Goal: Task Accomplishment & Management: Manage account settings

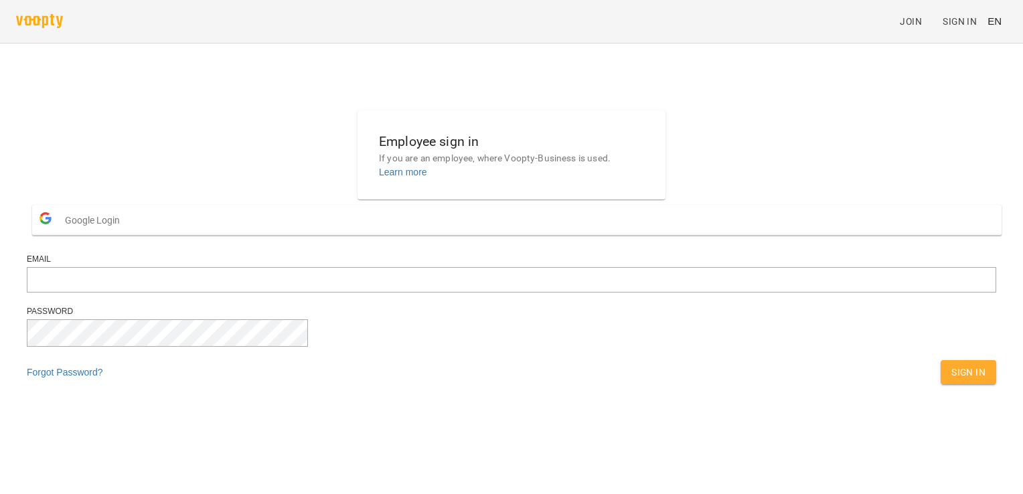
click at [172, 267] on div "Employee sign in If you are an employee, where Voopty-Business is used. Learn m…" at bounding box center [511, 250] width 980 height 291
click at [444, 292] on input "email" at bounding box center [511, 279] width 969 height 25
paste input "**********"
type input "**********"
click at [951, 295] on span "Sign In" at bounding box center [968, 372] width 34 height 16
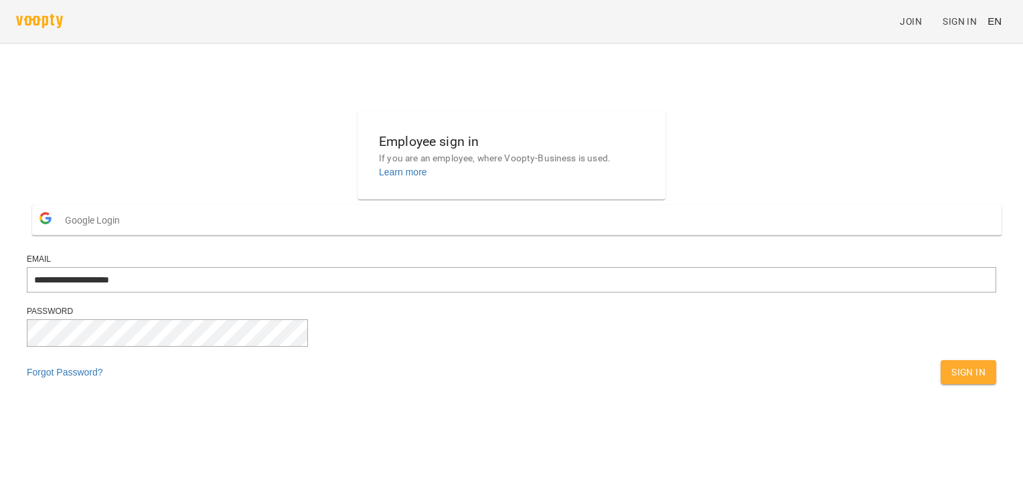
click at [127, 280] on div "**********" at bounding box center [511, 250] width 980 height 291
click at [951, 295] on span "Sign In" at bounding box center [968, 372] width 34 height 16
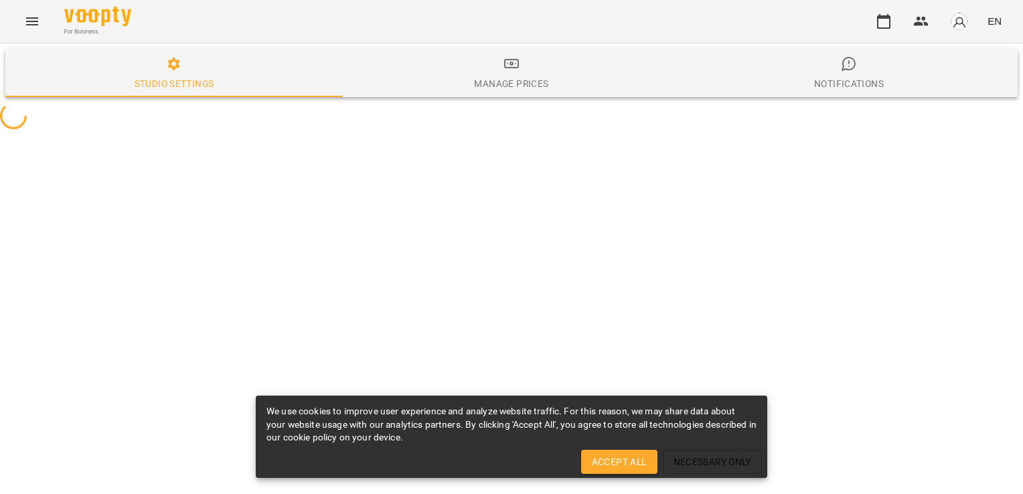
select select "**"
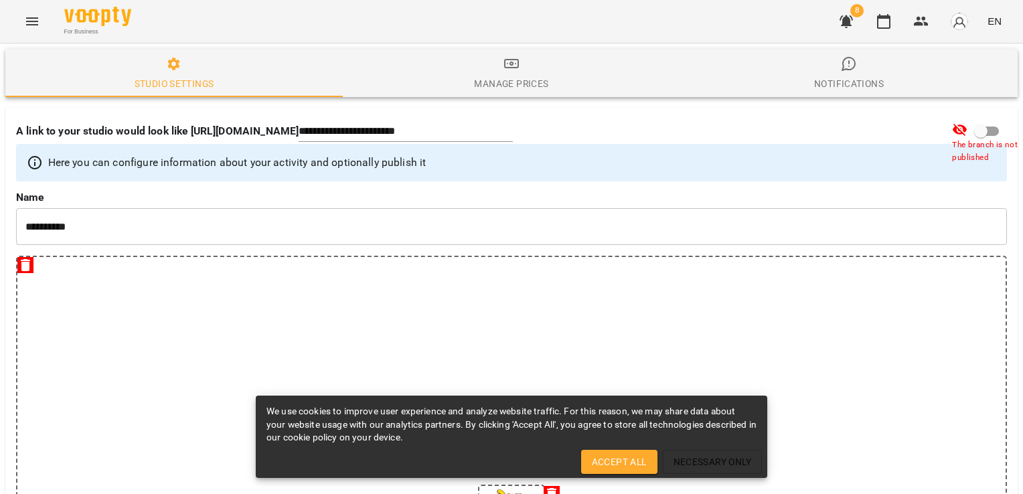
click at [845, 15] on icon "button" at bounding box center [846, 21] width 16 height 16
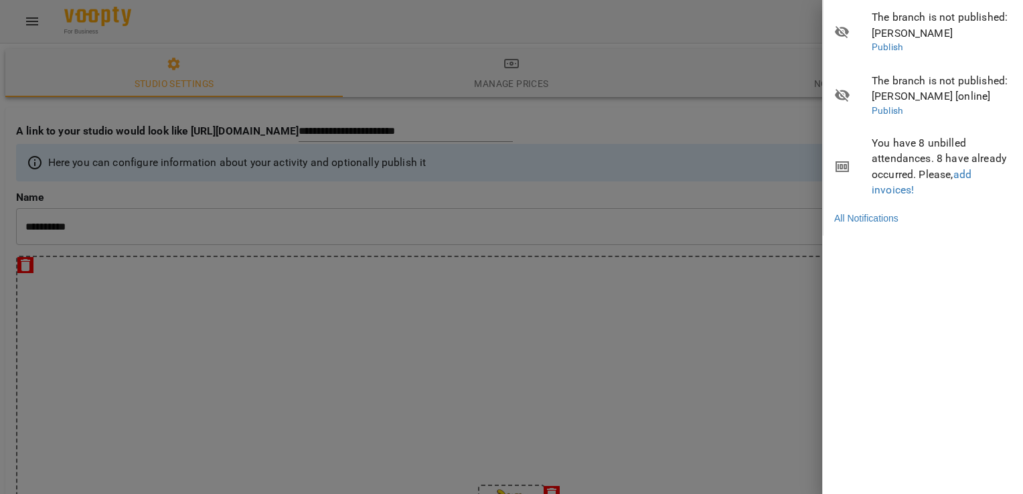
click at [746, 59] on div at bounding box center [511, 247] width 1023 height 494
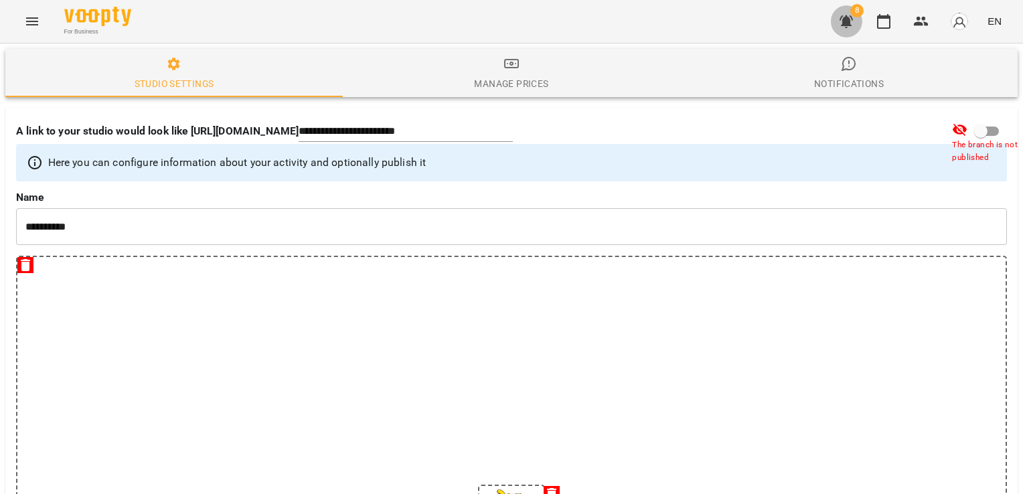
click at [842, 17] on icon "button" at bounding box center [845, 21] width 13 height 13
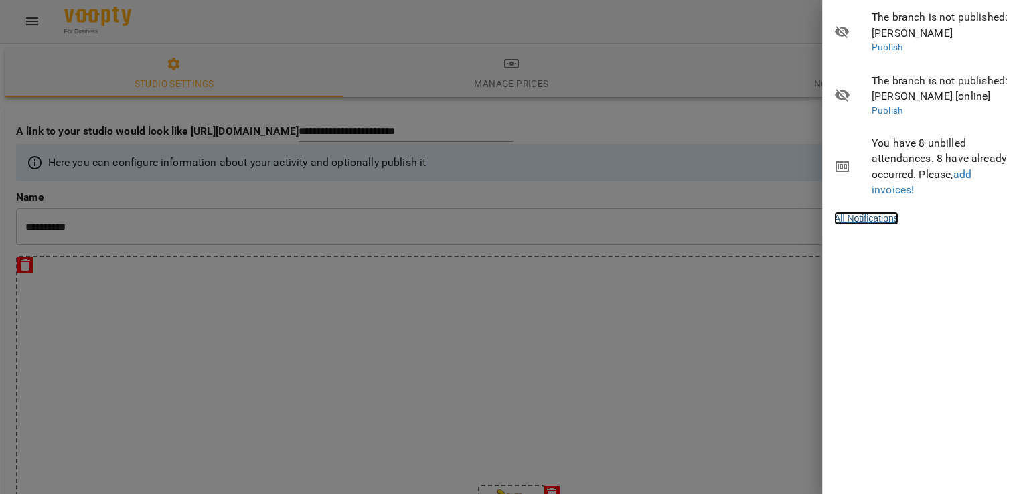
click at [890, 224] on link "All Notifications" at bounding box center [866, 217] width 64 height 13
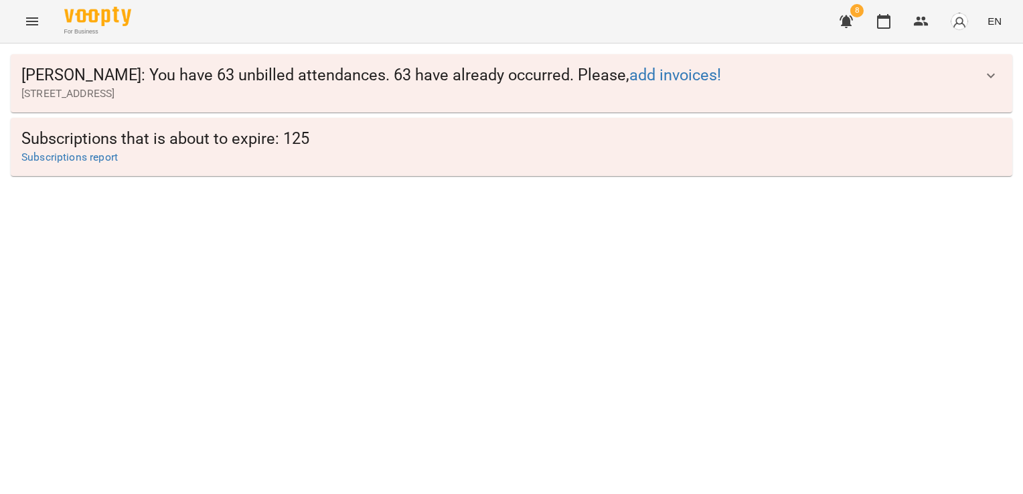
click at [988, 79] on icon "button" at bounding box center [991, 76] width 16 height 16
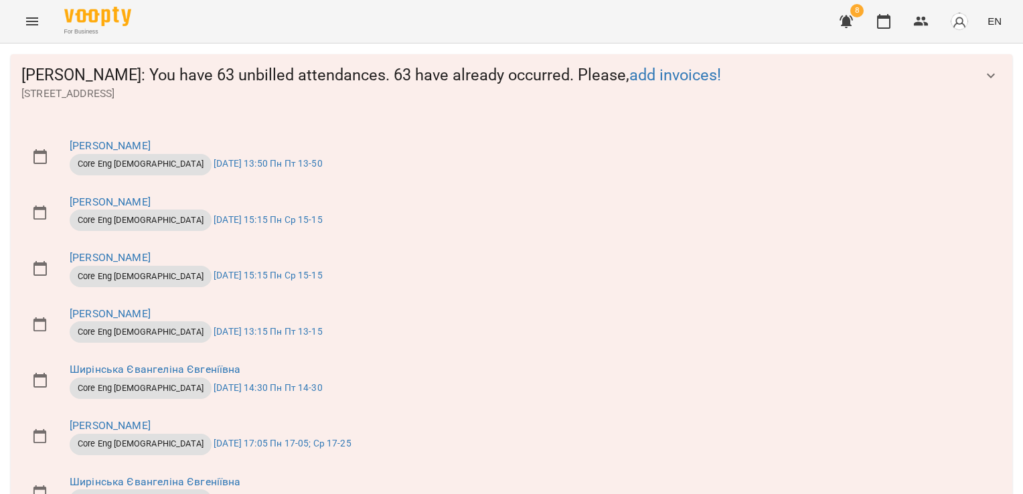
click at [985, 77] on icon "button" at bounding box center [991, 76] width 16 height 16
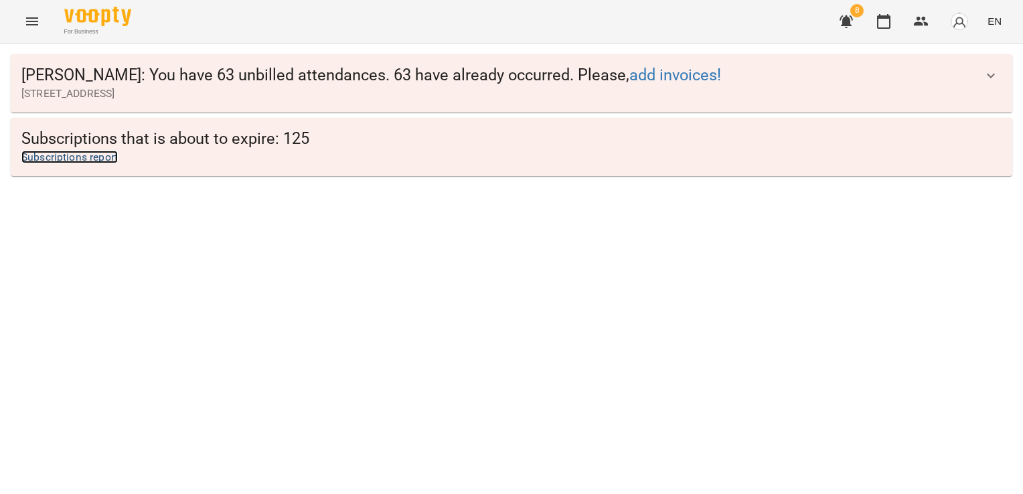
click at [82, 158] on link "Subscriptions report" at bounding box center [69, 157] width 96 height 13
click at [641, 76] on link "add invoices!" at bounding box center [675, 75] width 92 height 19
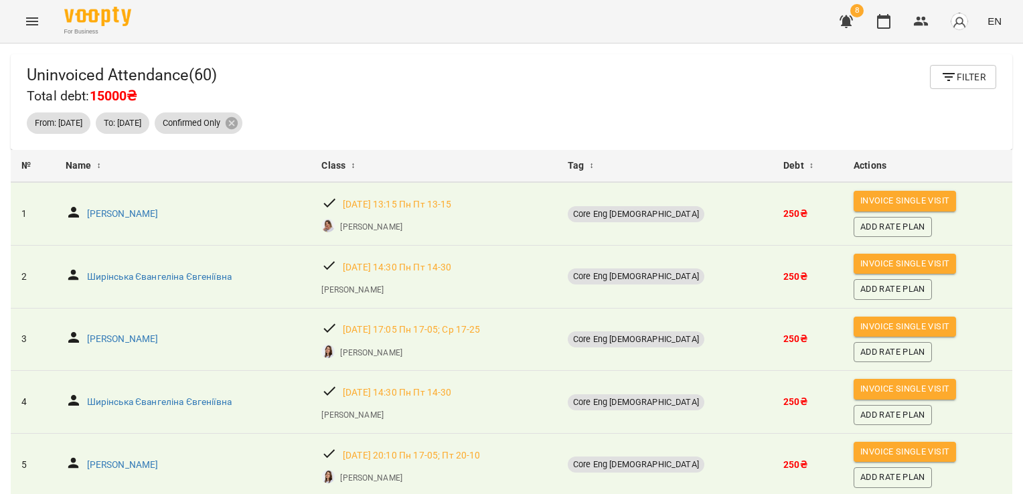
click at [950, 74] on span "Filter" at bounding box center [962, 77] width 45 height 16
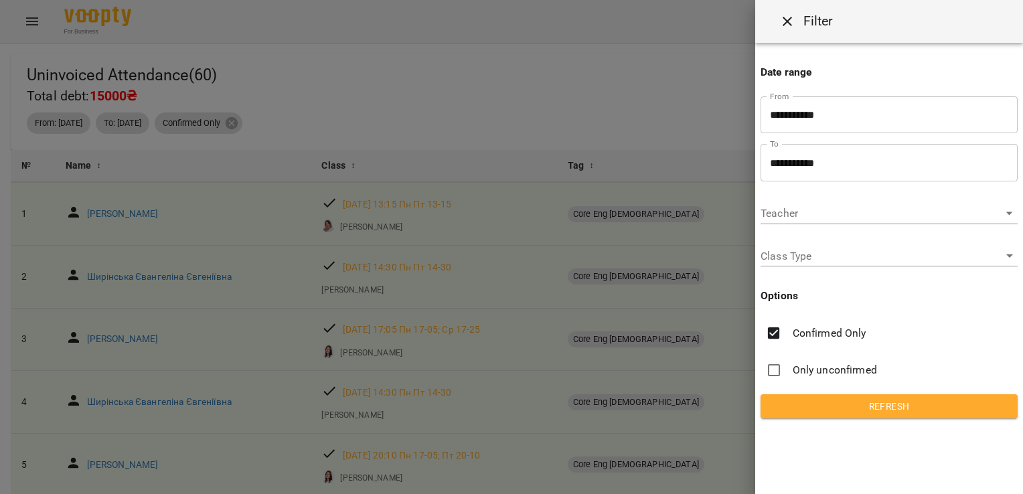
click at [796, 333] on span "Confirmed Only" at bounding box center [829, 333] width 74 height 16
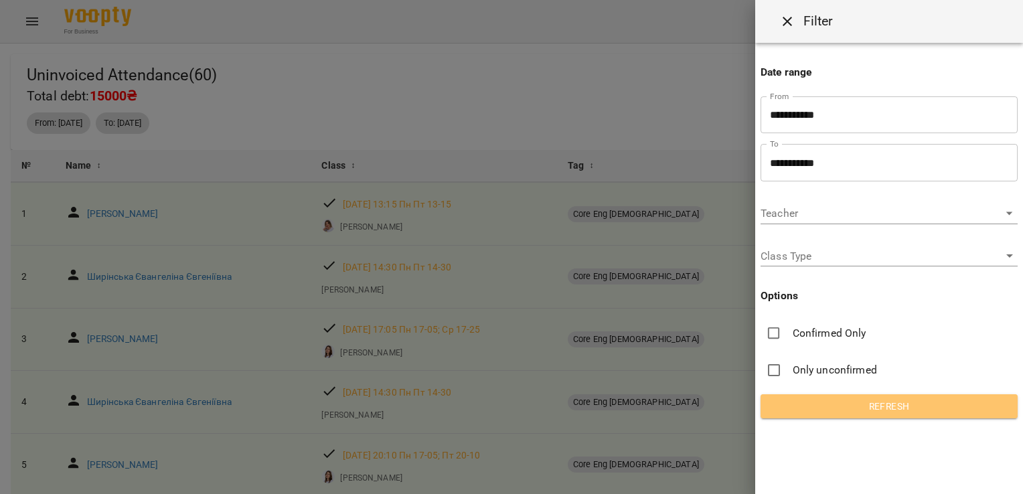
click at [815, 397] on button "Refresh" at bounding box center [888, 406] width 257 height 24
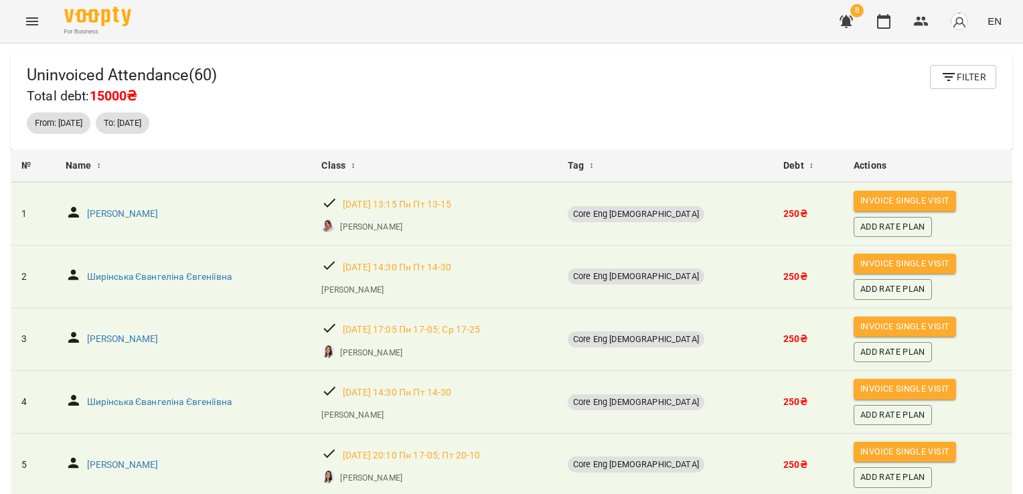
click at [848, 16] on icon "button" at bounding box center [845, 21] width 13 height 13
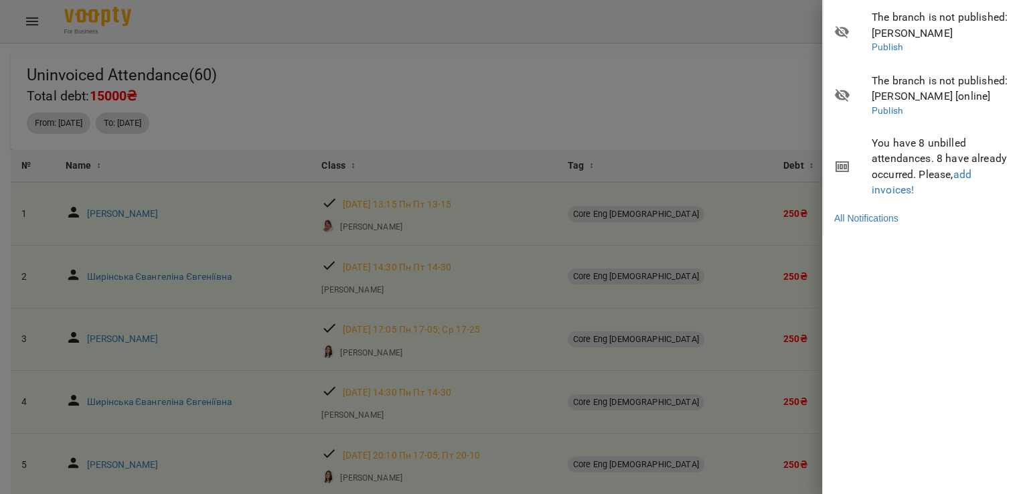
click at [772, 76] on div at bounding box center [511, 247] width 1023 height 494
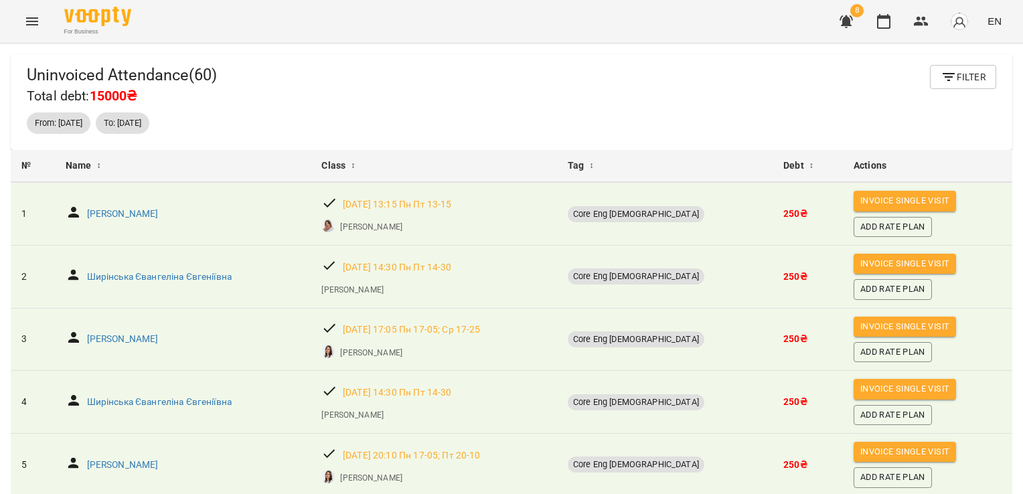
click at [1001, 16] on span "EN" at bounding box center [994, 21] width 14 height 14
click at [972, 76] on div "Українська" at bounding box center [969, 76] width 68 height 24
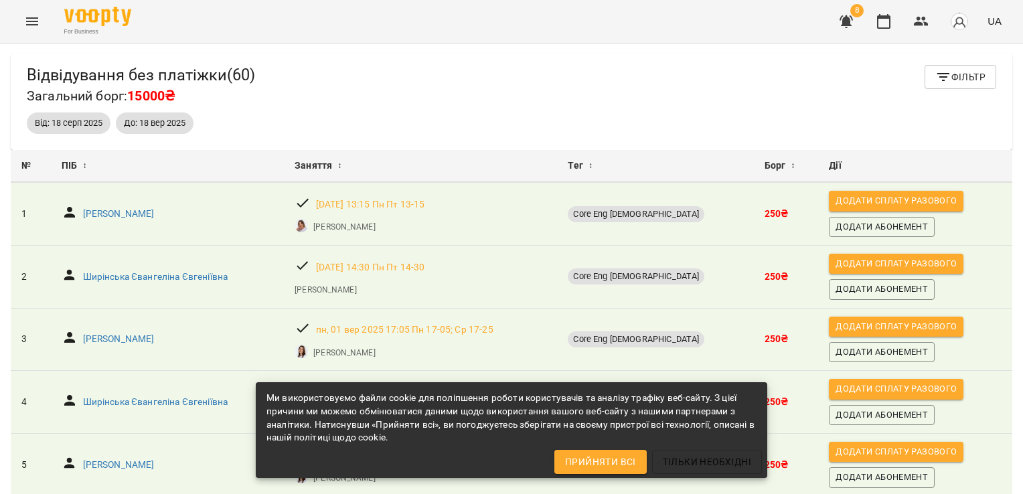
click at [849, 19] on icon "button" at bounding box center [845, 21] width 13 height 13
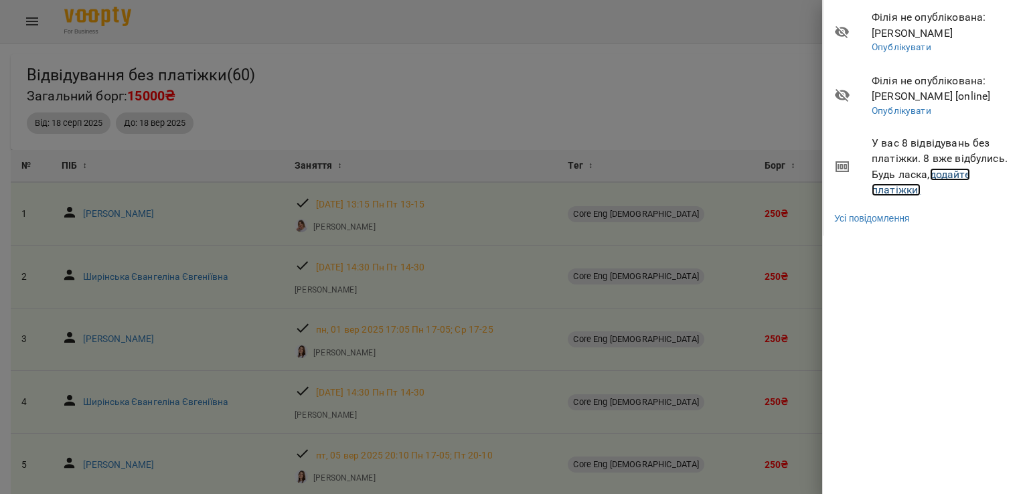
click at [956, 173] on link "додайте платіжки!" at bounding box center [920, 182] width 98 height 29
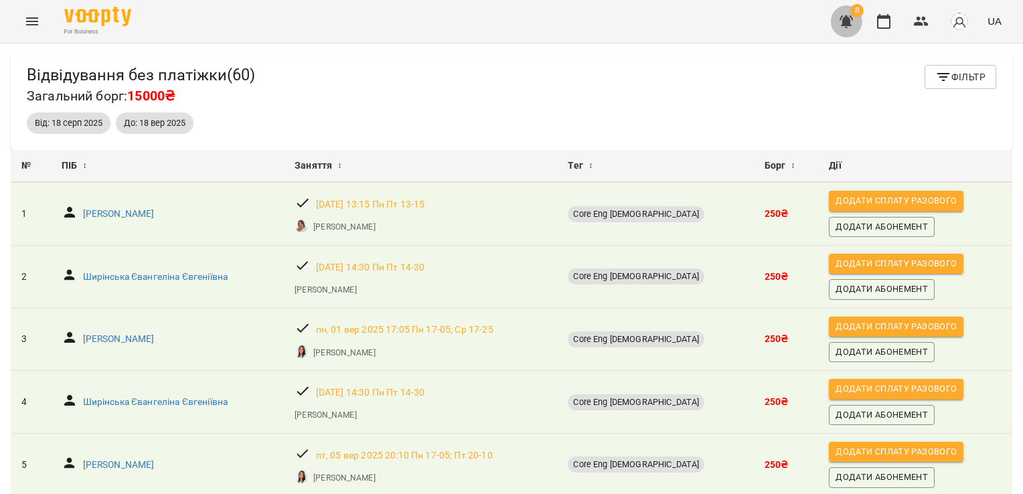
click at [843, 16] on icon "button" at bounding box center [845, 21] width 13 height 13
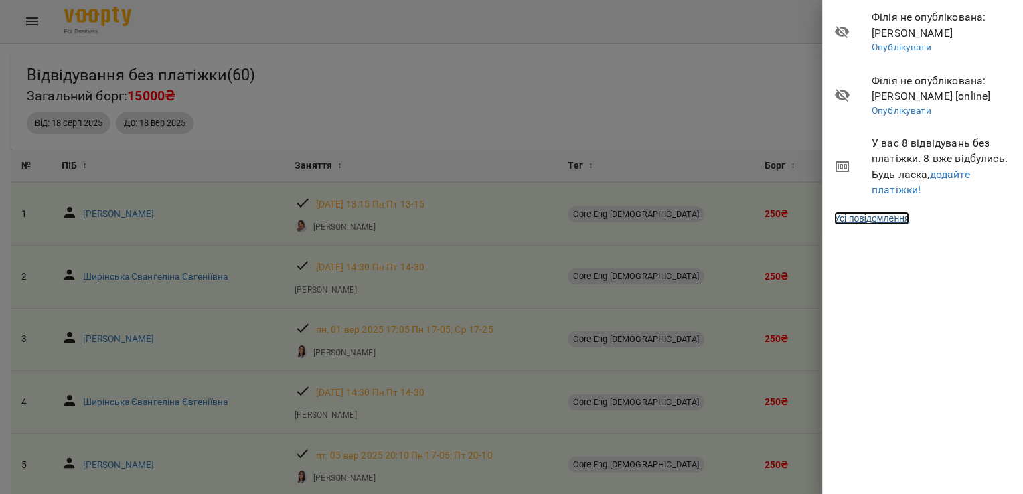
click at [881, 221] on link "Усі повідомлення" at bounding box center [871, 217] width 75 height 13
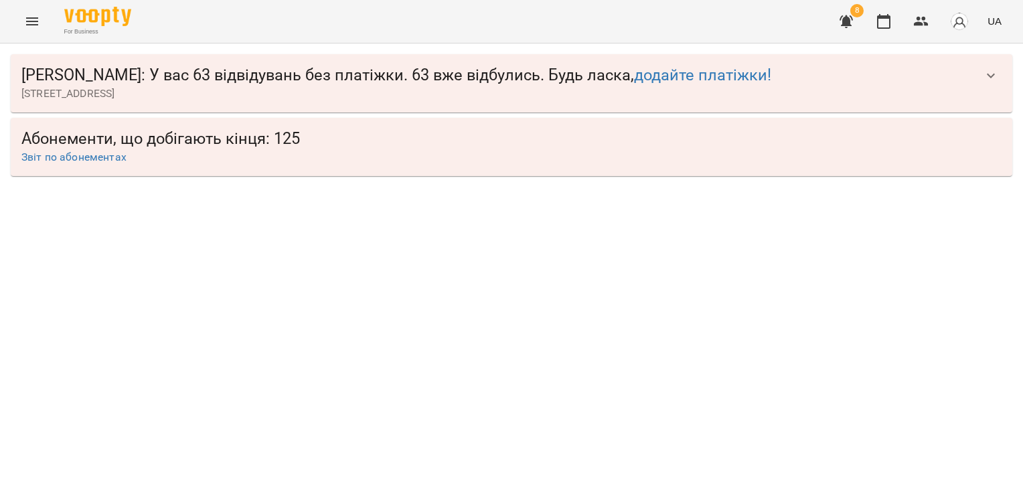
click at [999, 76] on button "button" at bounding box center [991, 76] width 32 height 32
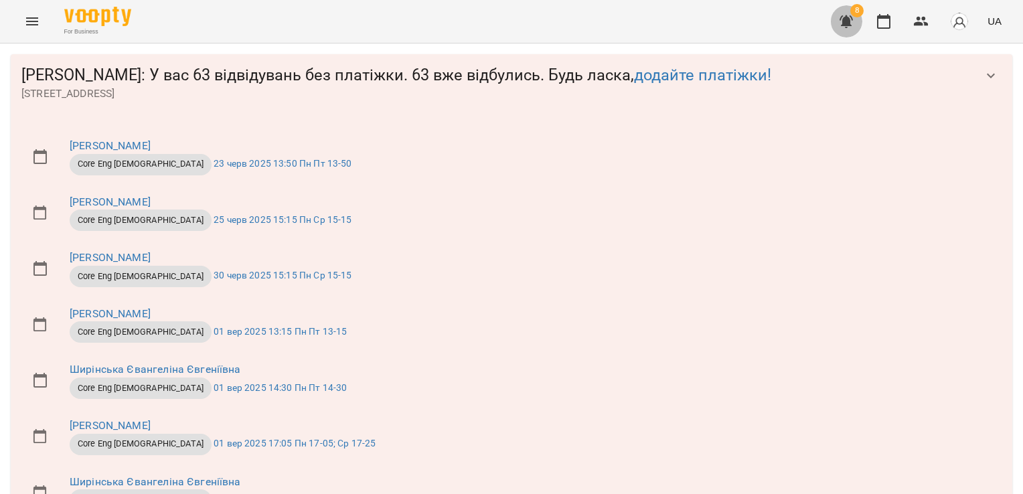
click at [845, 15] on icon "button" at bounding box center [846, 21] width 16 height 16
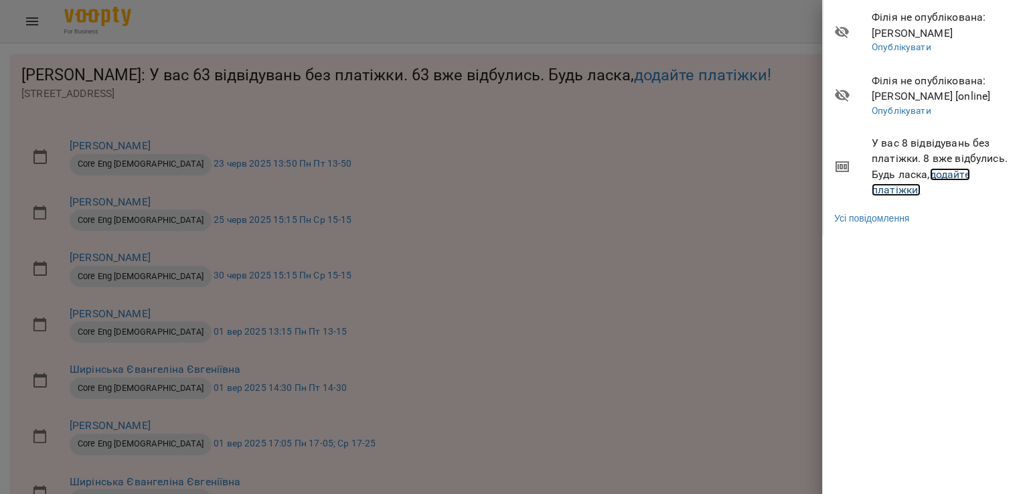
click at [908, 194] on link "додайте платіжки!" at bounding box center [920, 182] width 98 height 29
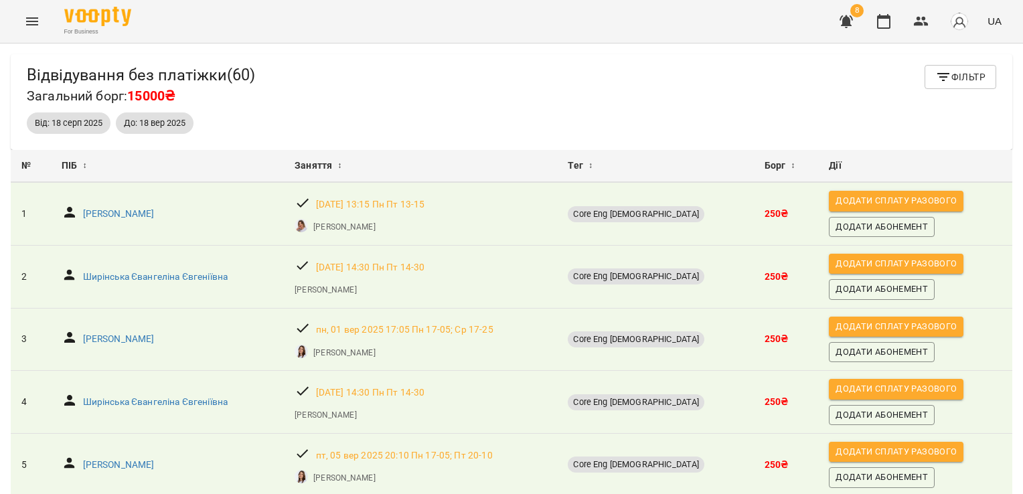
click at [953, 64] on div "Відвідування без платіжки ( 60 ) Загальний борг: 15000₴ Фільтр Від: [DATE] До: …" at bounding box center [511, 102] width 1001 height 96
click at [942, 76] on span "Фільтр" at bounding box center [960, 77] width 50 height 16
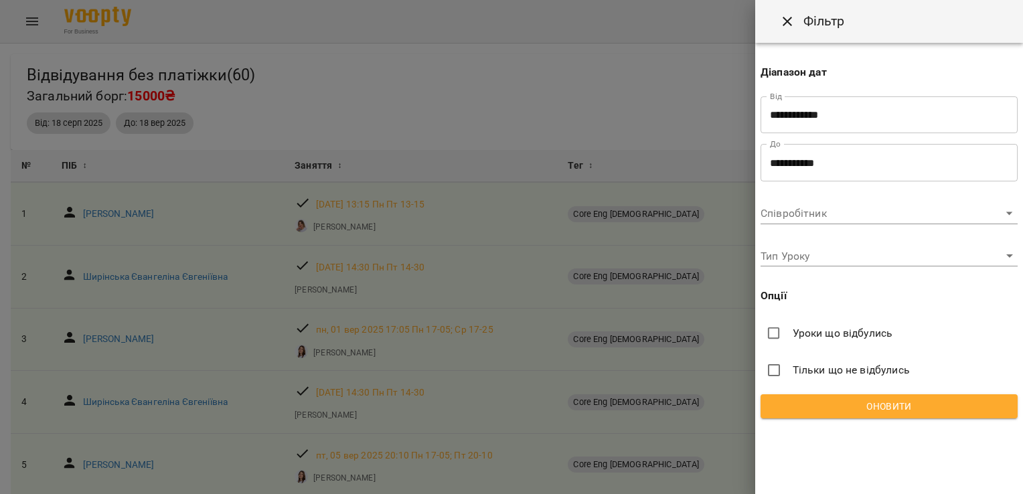
click at [536, 197] on div at bounding box center [511, 247] width 1023 height 494
